Goal: Information Seeking & Learning: Find specific page/section

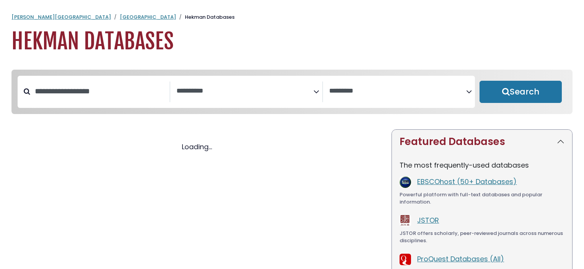
select select "Database Subject Filter"
select select "Database Vendors Filter"
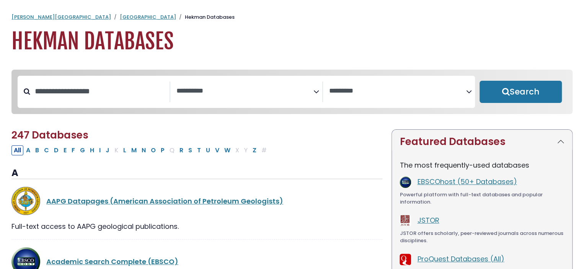
select select "Database Subject Filter"
select select "Database Vendors Filter"
click at [103, 95] on input "Search database by title or keyword" at bounding box center [99, 91] width 139 height 13
type input "****"
click at [480, 81] on button "Search" at bounding box center [521, 92] width 82 height 22
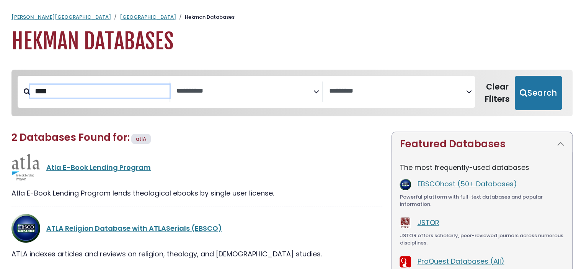
select select "Database Subject Filter"
select select "Database Vendors Filter"
click at [147, 227] on link "ATLA Religion Database with ATLASerials (EBSCO)" at bounding box center [134, 229] width 176 height 10
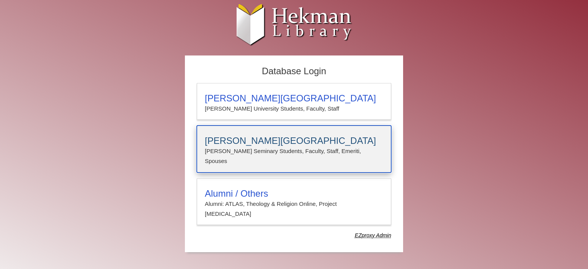
click at [246, 150] on p "Calvin Seminary Students, Faculty, Staff, Emeriti, Spouses" at bounding box center [294, 156] width 178 height 20
